Goal: Navigation & Orientation: Find specific page/section

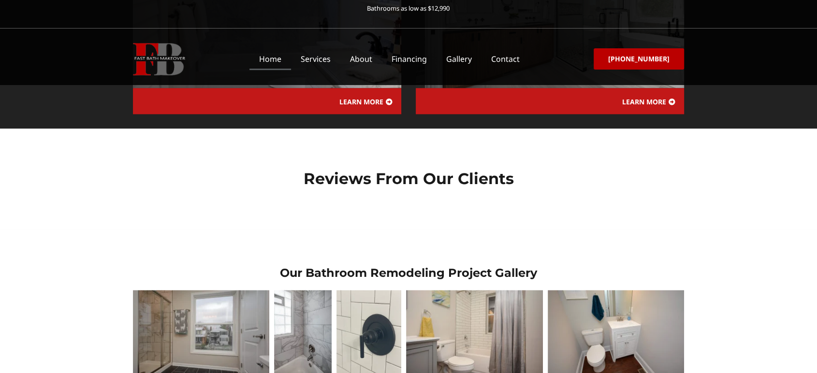
scroll to position [1181, 0]
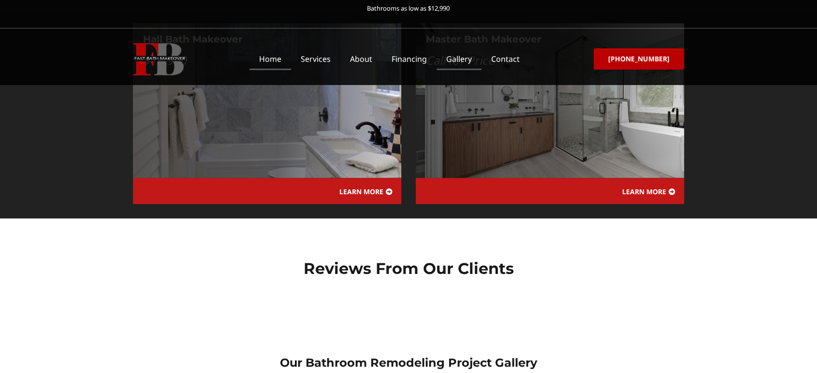
click at [463, 65] on link "Gallery" at bounding box center [458, 59] width 45 height 22
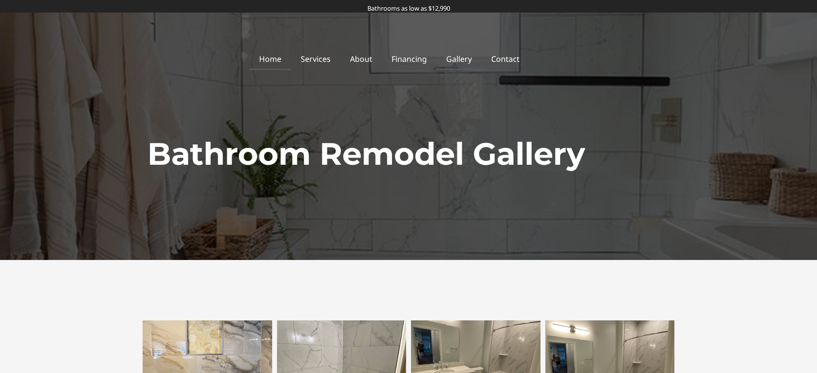
click at [271, 64] on link "Home" at bounding box center [270, 59] width 42 height 22
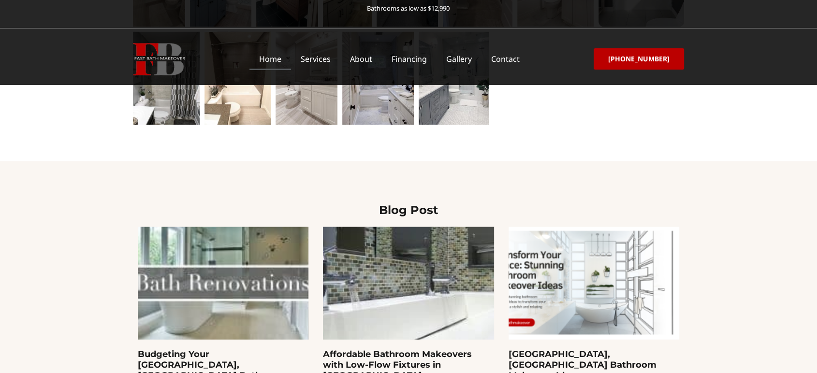
scroll to position [2076, 0]
